Goal: Task Accomplishment & Management: Manage account settings

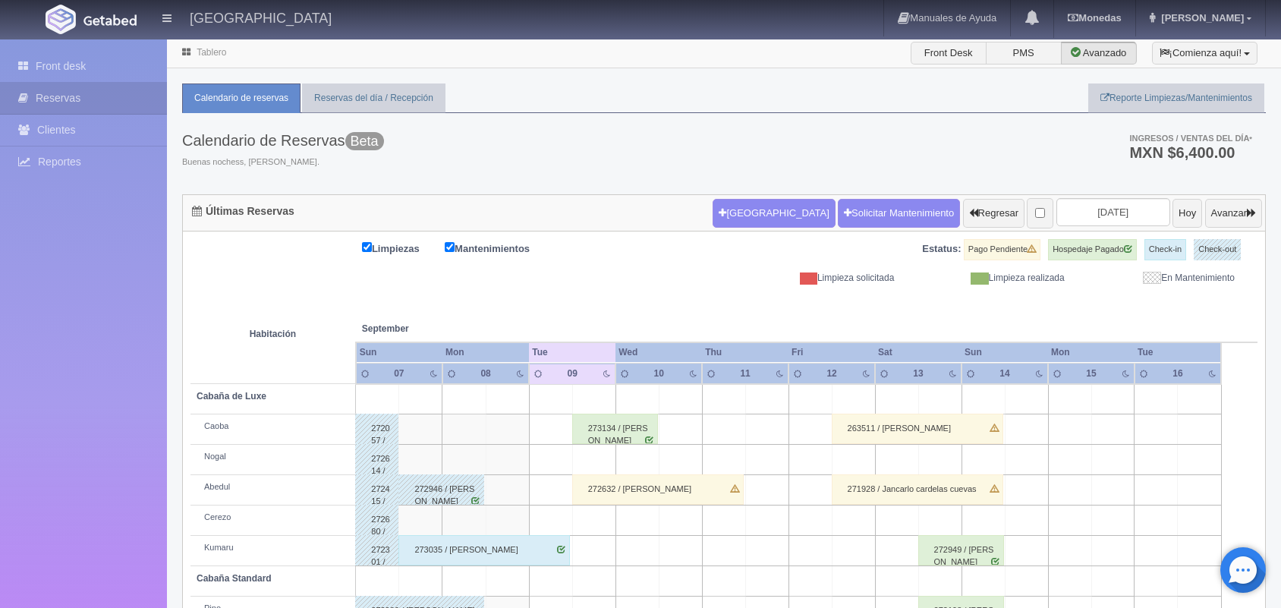
scroll to position [114, 0]
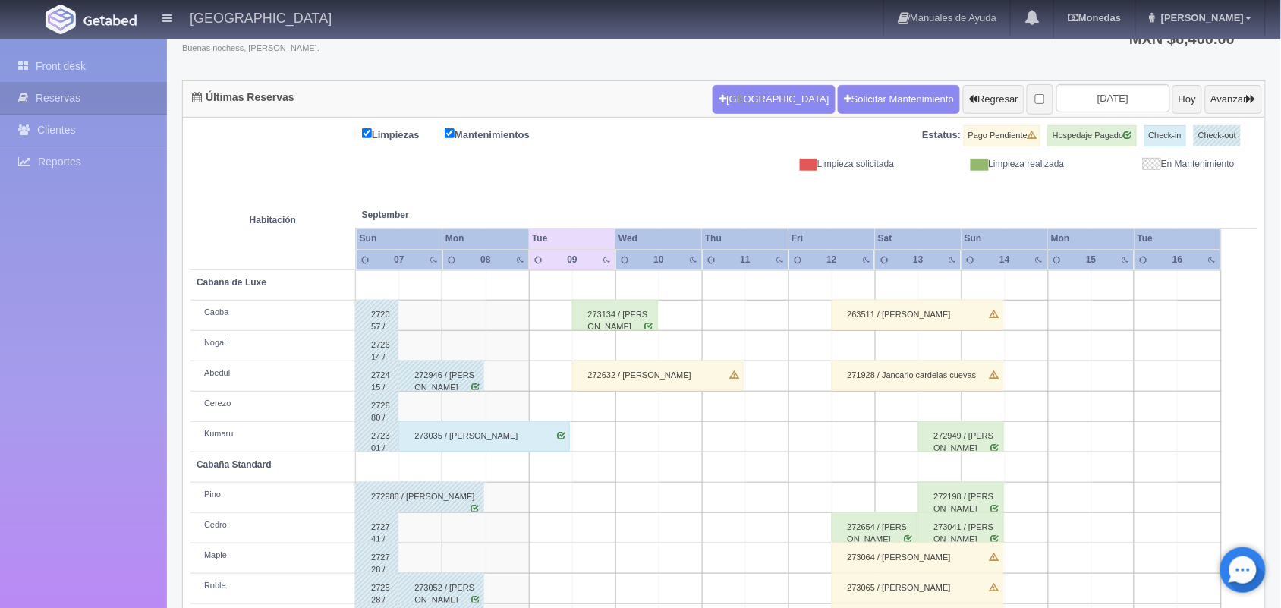
click at [631, 383] on div "272632 / [PERSON_NAME]" at bounding box center [658, 375] width 172 height 30
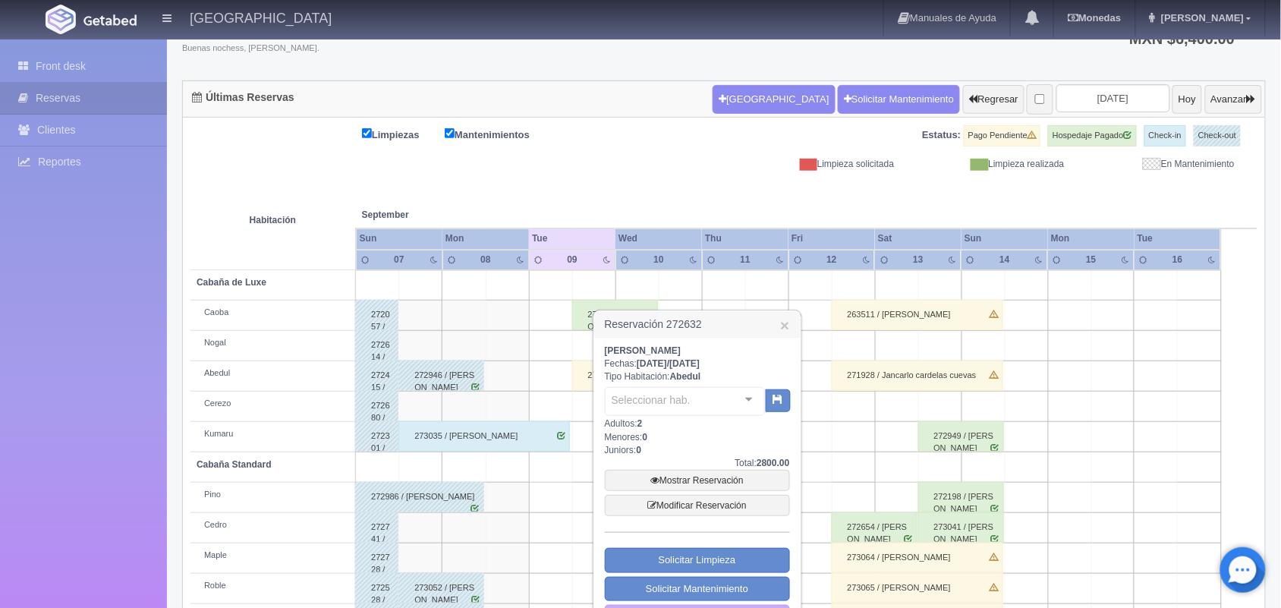
click at [631, 383] on div "Seleccionar hab. No elements found. Consider changing the search query. List is…" at bounding box center [697, 400] width 185 height 34
click at [722, 484] on link "Mostrar Reservación" at bounding box center [697, 480] width 185 height 21
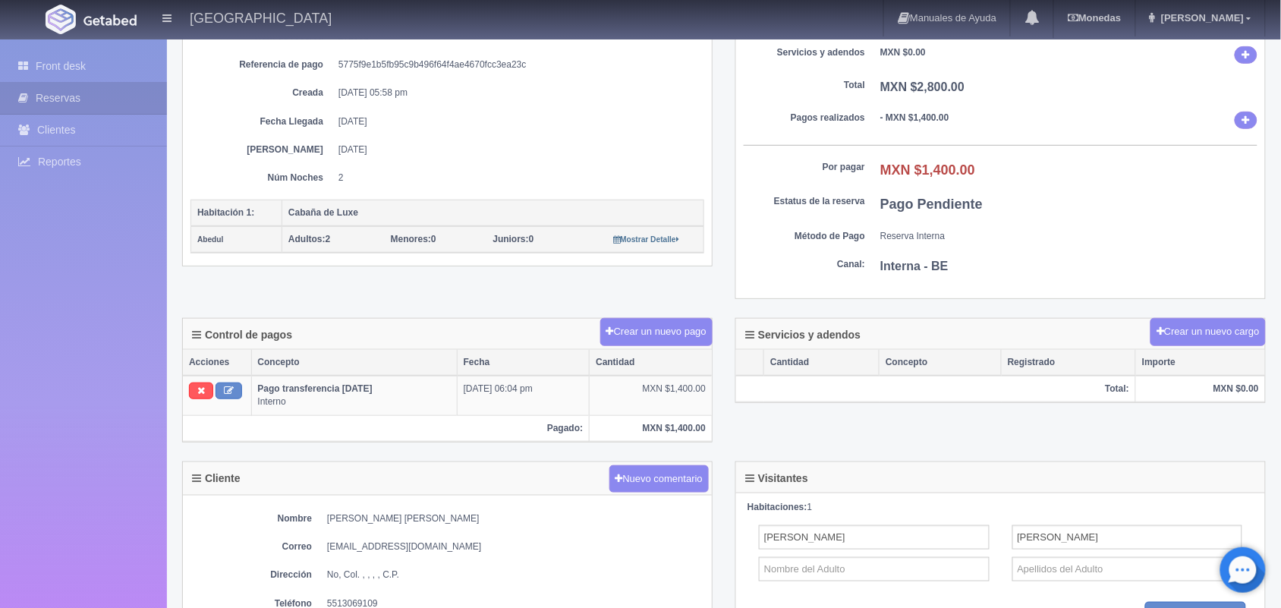
scroll to position [228, 0]
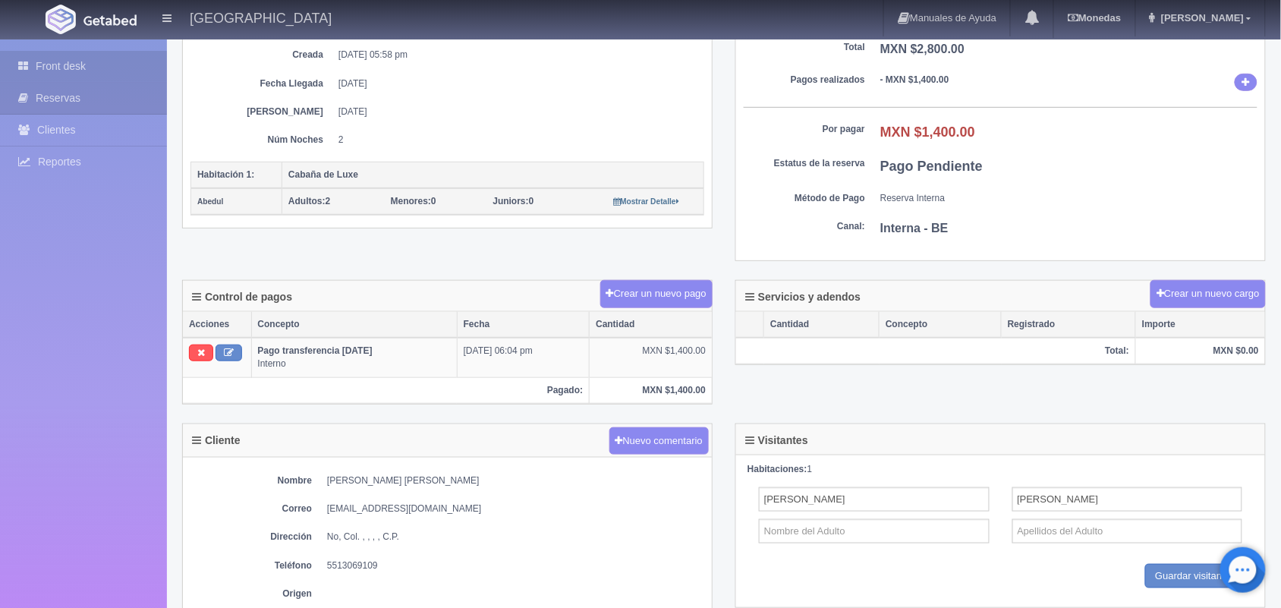
click at [100, 61] on link "Front desk" at bounding box center [83, 66] width 167 height 31
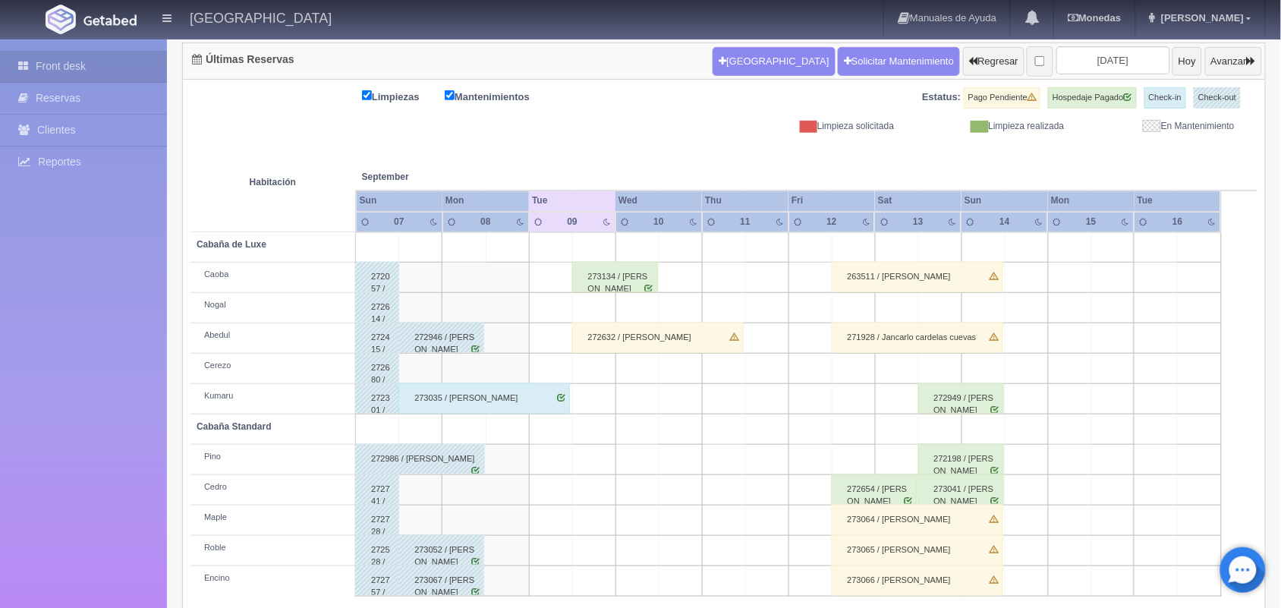
scroll to position [172, 0]
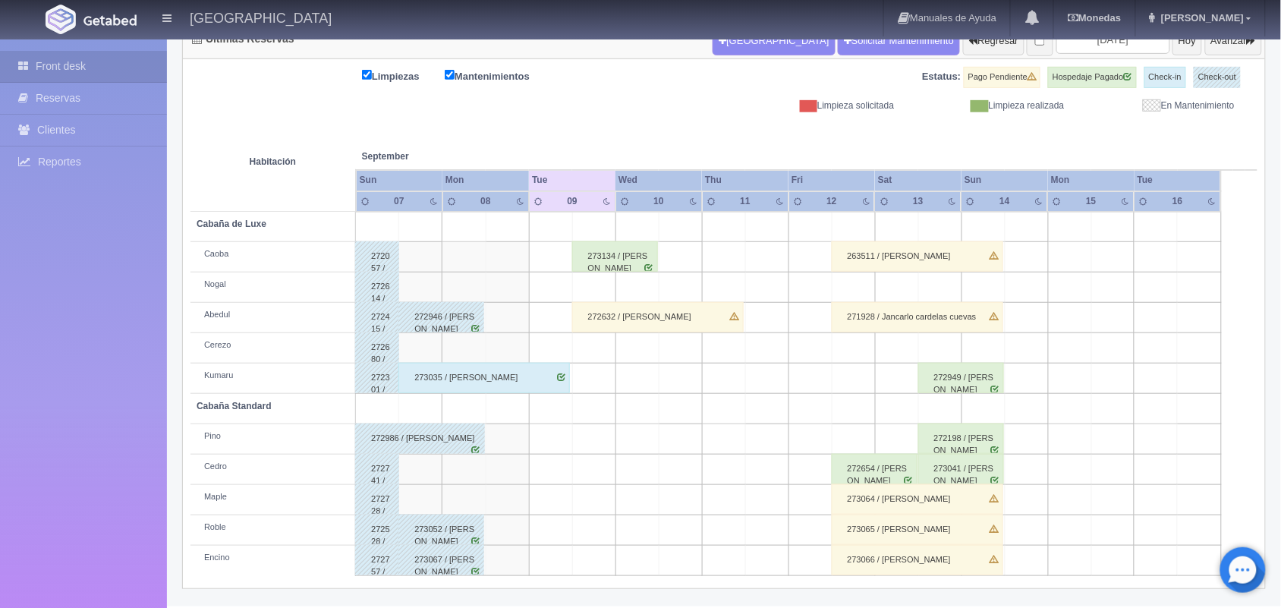
click at [612, 317] on div "272632 / Alonso Varela Necha" at bounding box center [658, 317] width 172 height 30
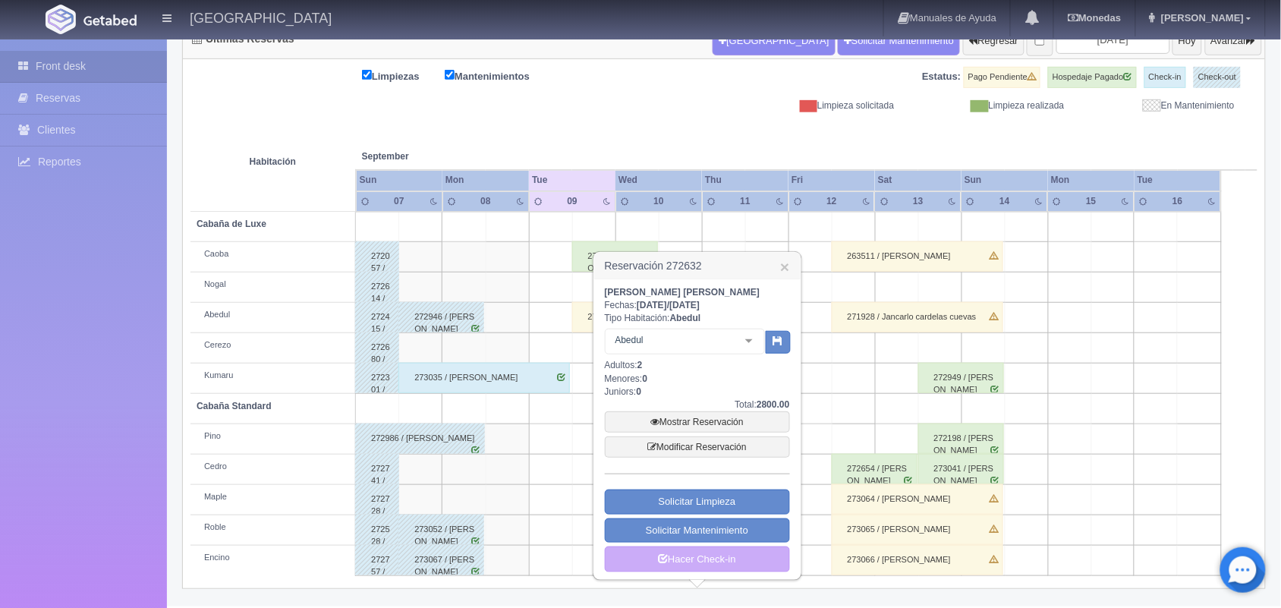
click at [612, 317] on div "Alonso Varela Necha Fechas: 2025-09-09 / 2025-09-11 Tipo Habitación: Abedul Abe…" at bounding box center [697, 429] width 185 height 286
click at [703, 417] on link "Mostrar Reservación" at bounding box center [697, 421] width 185 height 21
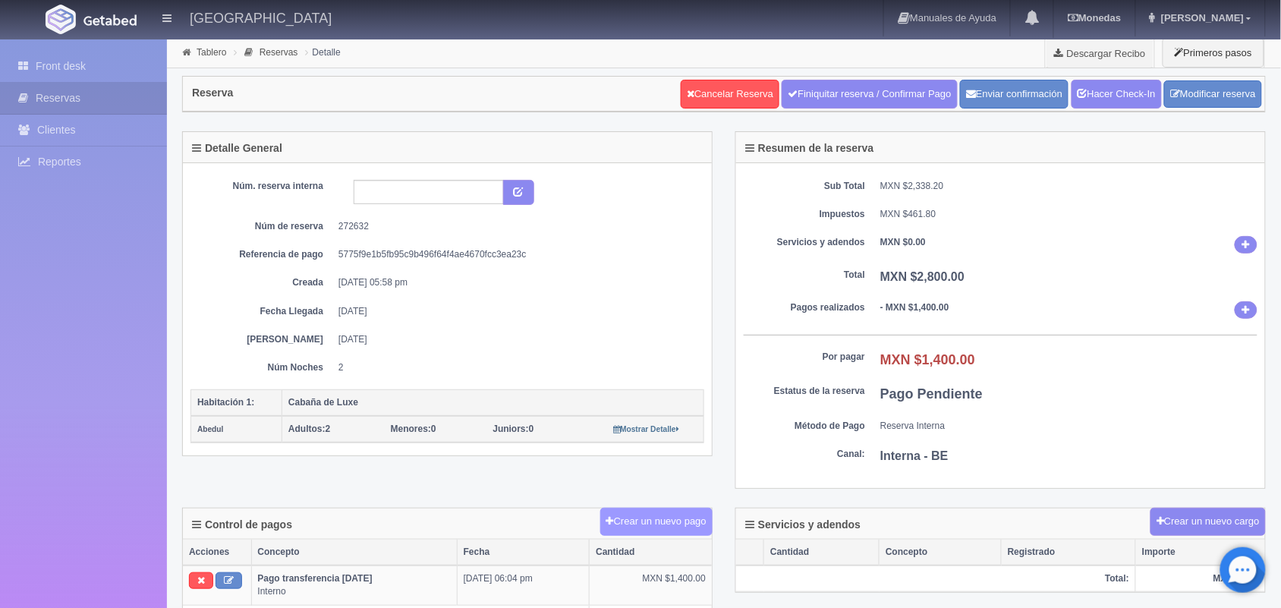
click at [632, 530] on button "Crear un nuevo pago" at bounding box center [656, 522] width 112 height 28
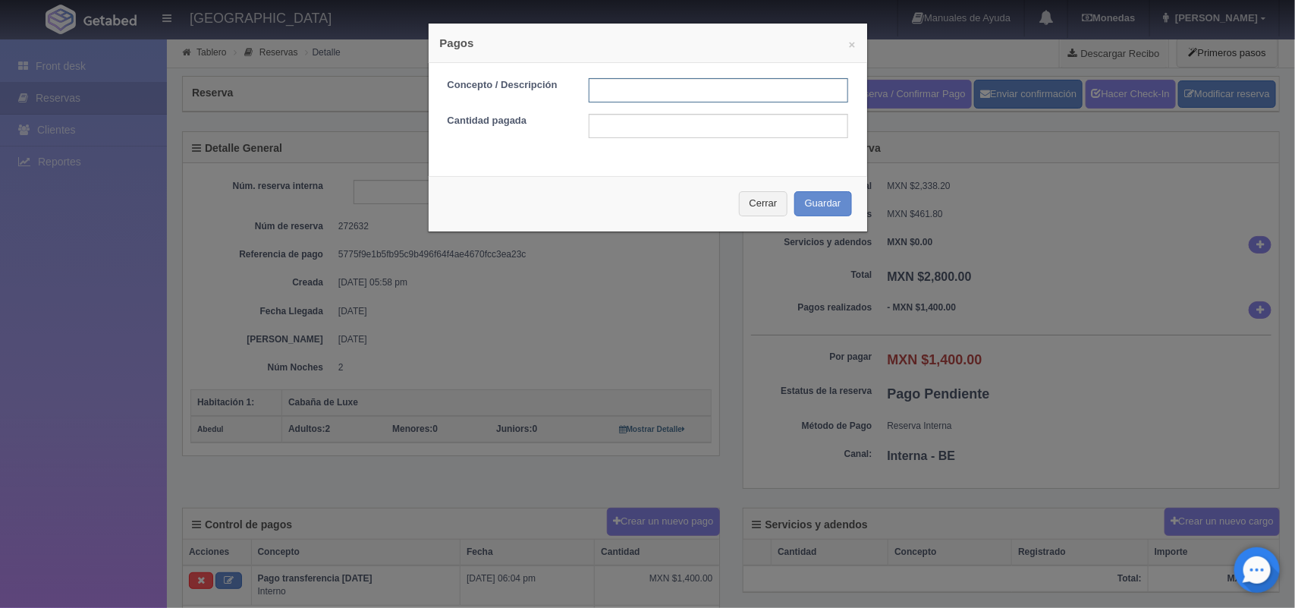
click at [596, 93] on input "text" at bounding box center [719, 90] width 260 height 24
type input "pago con tarjeta"
click at [621, 133] on input "text" at bounding box center [719, 126] width 260 height 24
type input "1400.00"
click at [808, 191] on button "Guardar" at bounding box center [824, 203] width 58 height 25
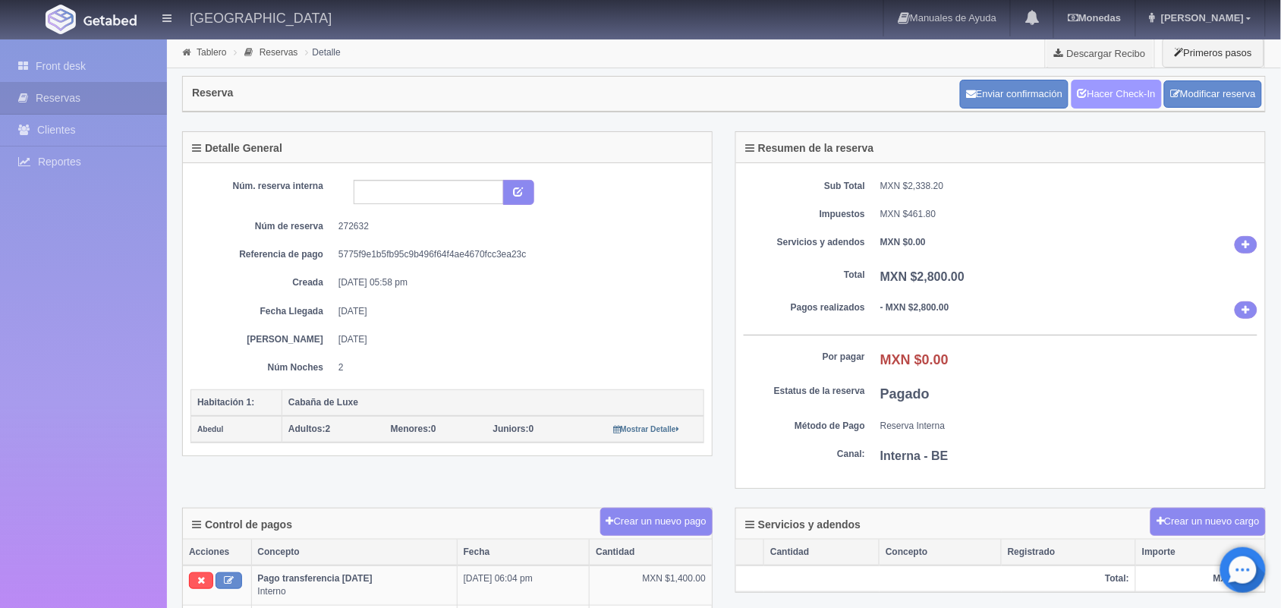
click at [1113, 91] on link "Hacer Check-In" at bounding box center [1117, 94] width 90 height 29
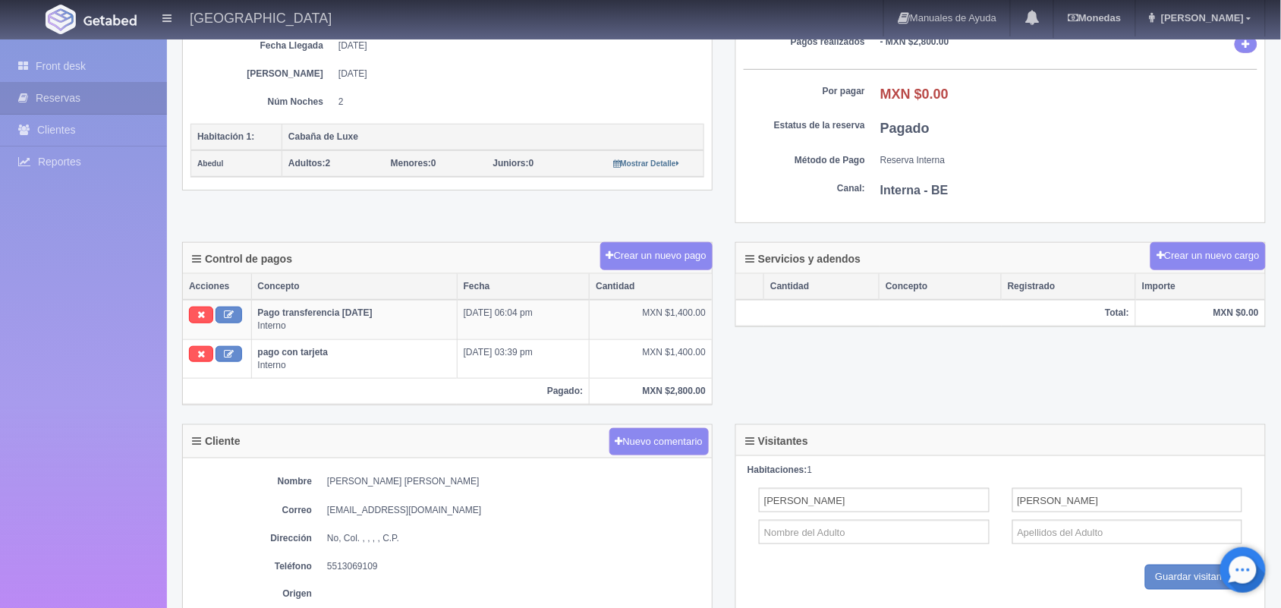
scroll to position [304, 0]
